Goal: Navigation & Orientation: Find specific page/section

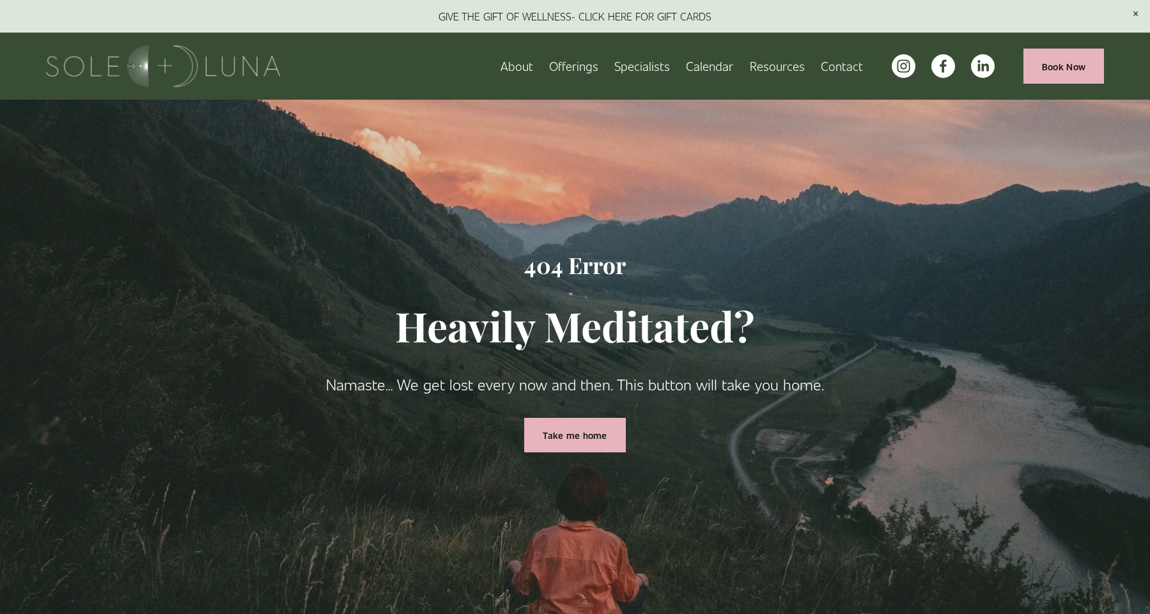
click at [111, 63] on img at bounding box center [163, 66] width 235 height 42
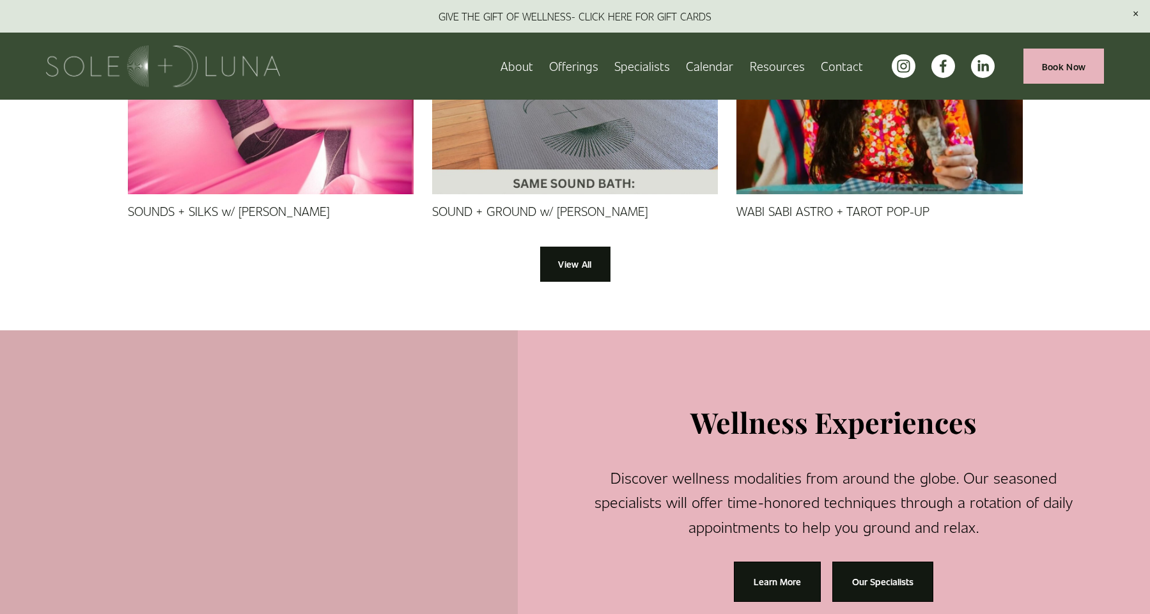
scroll to position [798, 0]
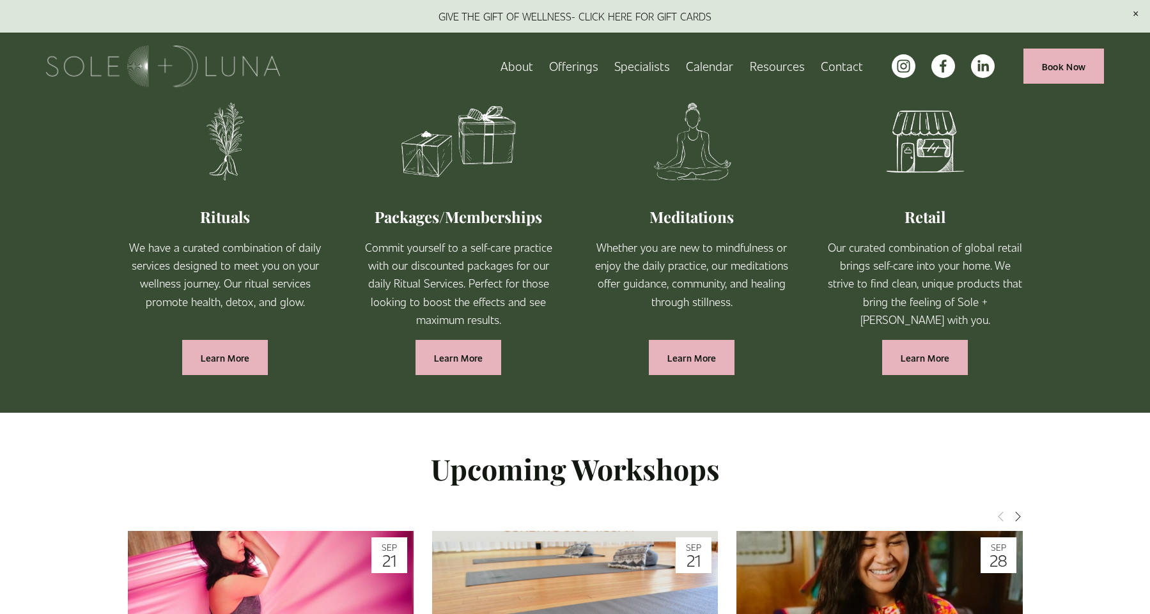
click at [584, 68] on span "Offerings" at bounding box center [573, 66] width 49 height 20
click at [0, 0] on span "Rituals" at bounding box center [0, 0] width 0 height 0
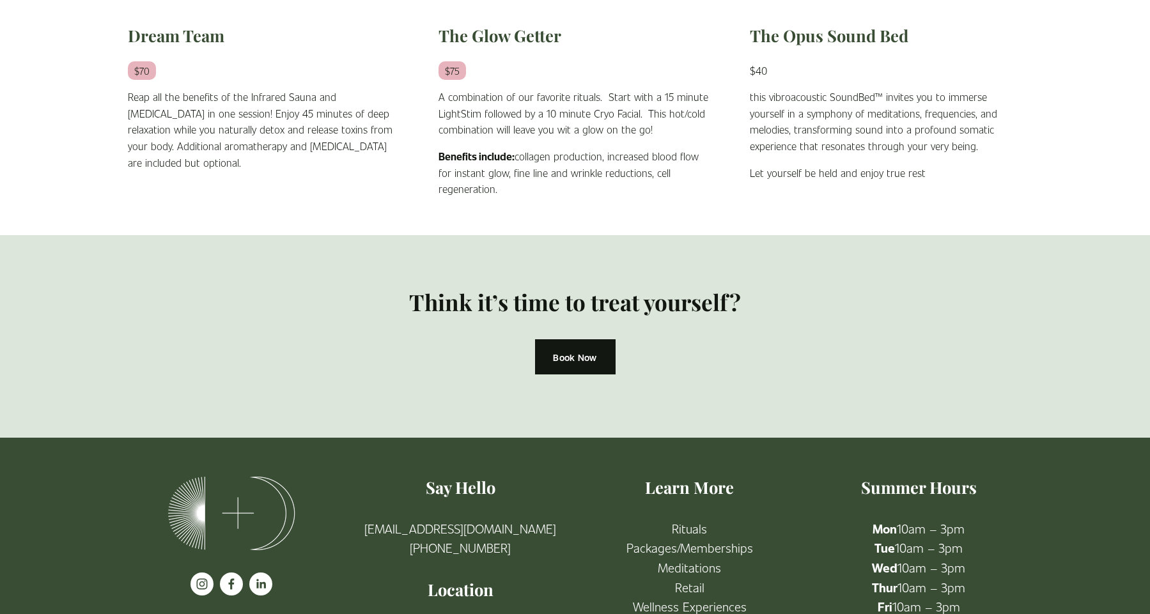
scroll to position [1107, 0]
